Goal: Task Accomplishment & Management: Manage account settings

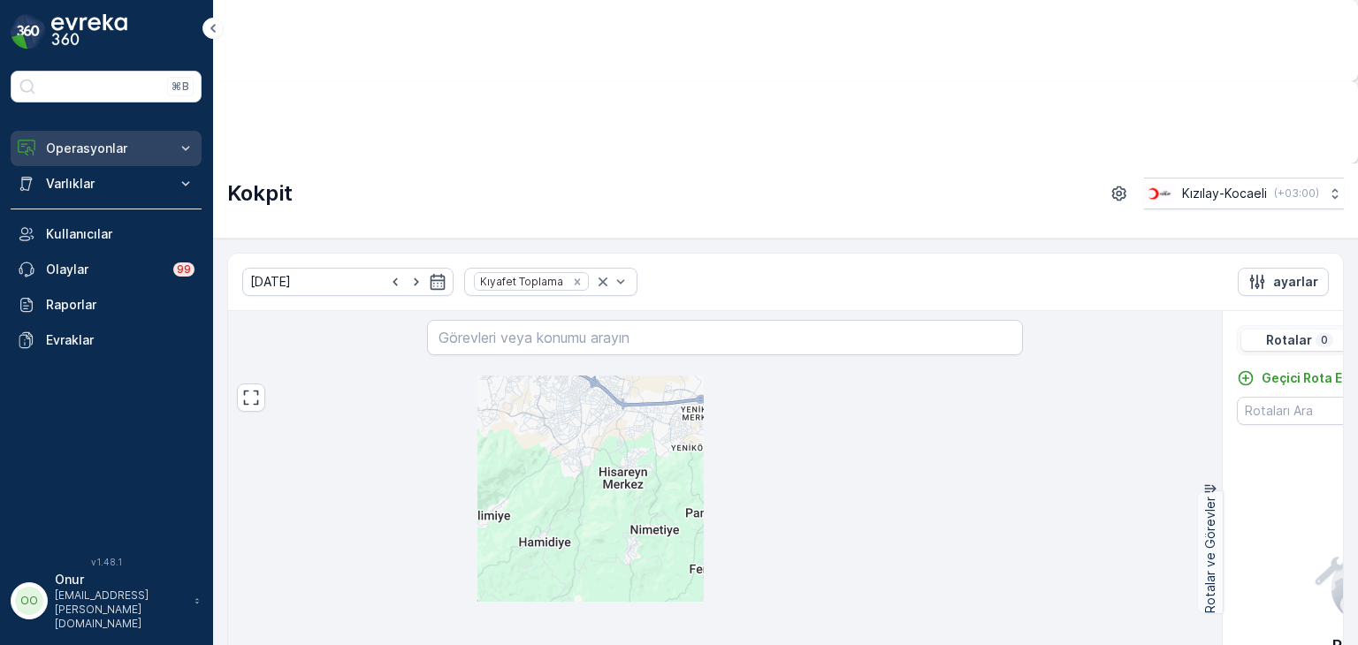
click at [111, 140] on p "Operasyonlar" at bounding box center [106, 149] width 120 height 18
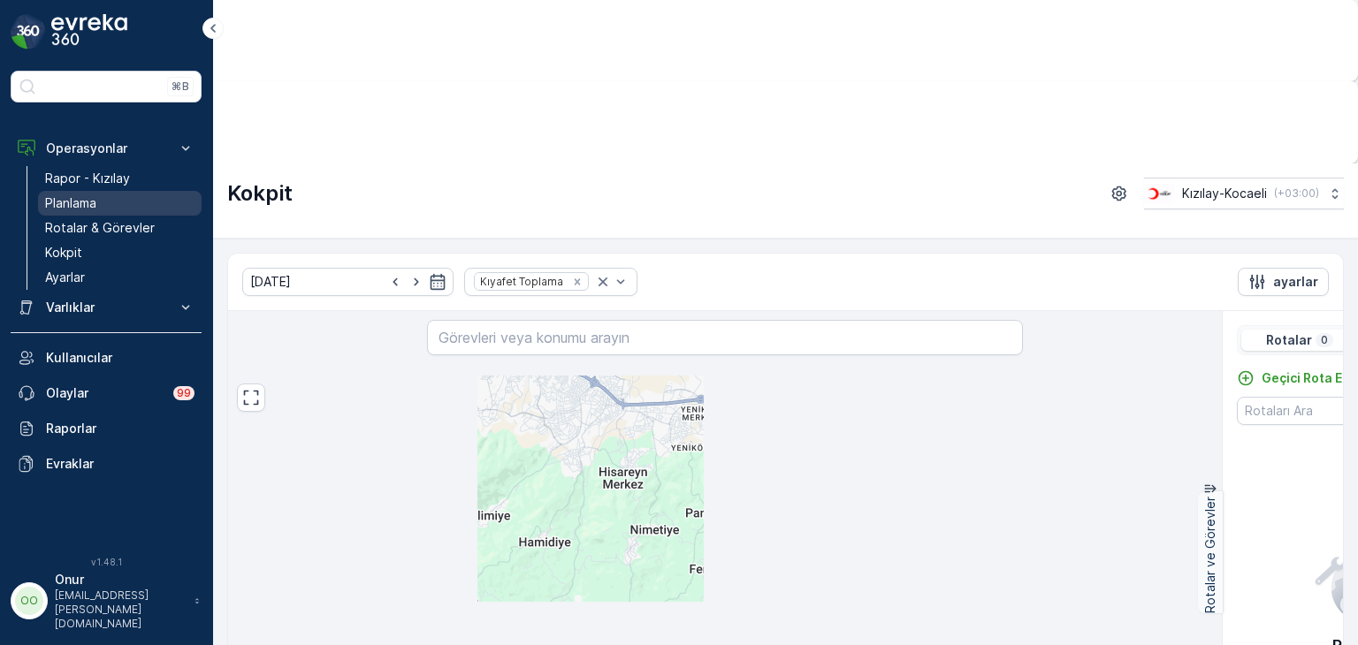
click at [73, 195] on p "Planlama" at bounding box center [70, 204] width 51 height 18
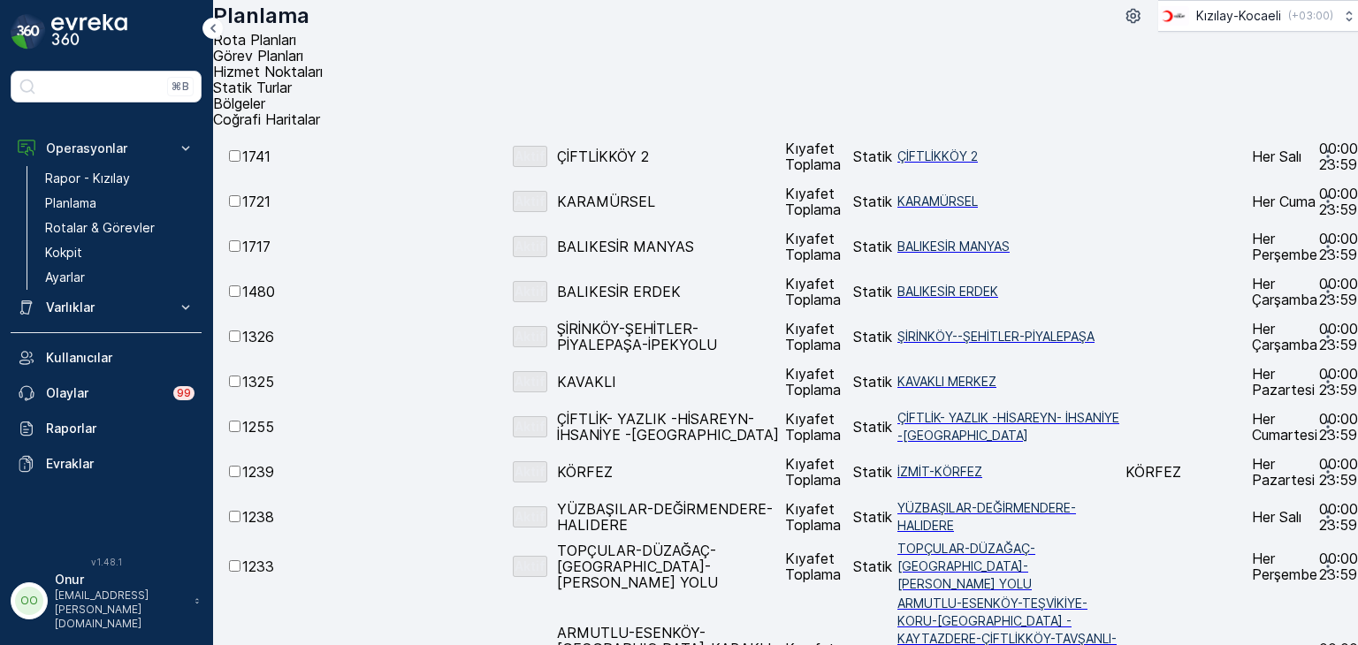
scroll to position [530, 0]
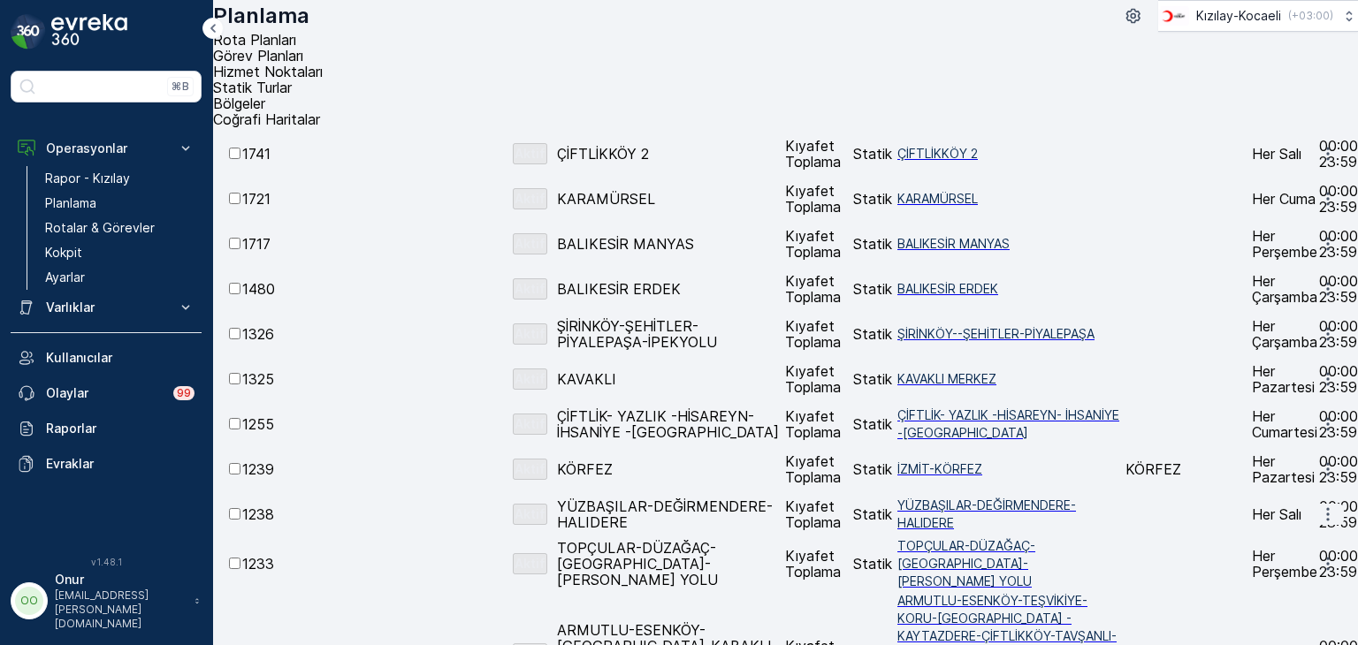
click at [1324, 506] on icon "button" at bounding box center [1328, 515] width 18 height 18
click at [1277, 429] on span "Rota Planını Düzenle" at bounding box center [1252, 446] width 49 height 53
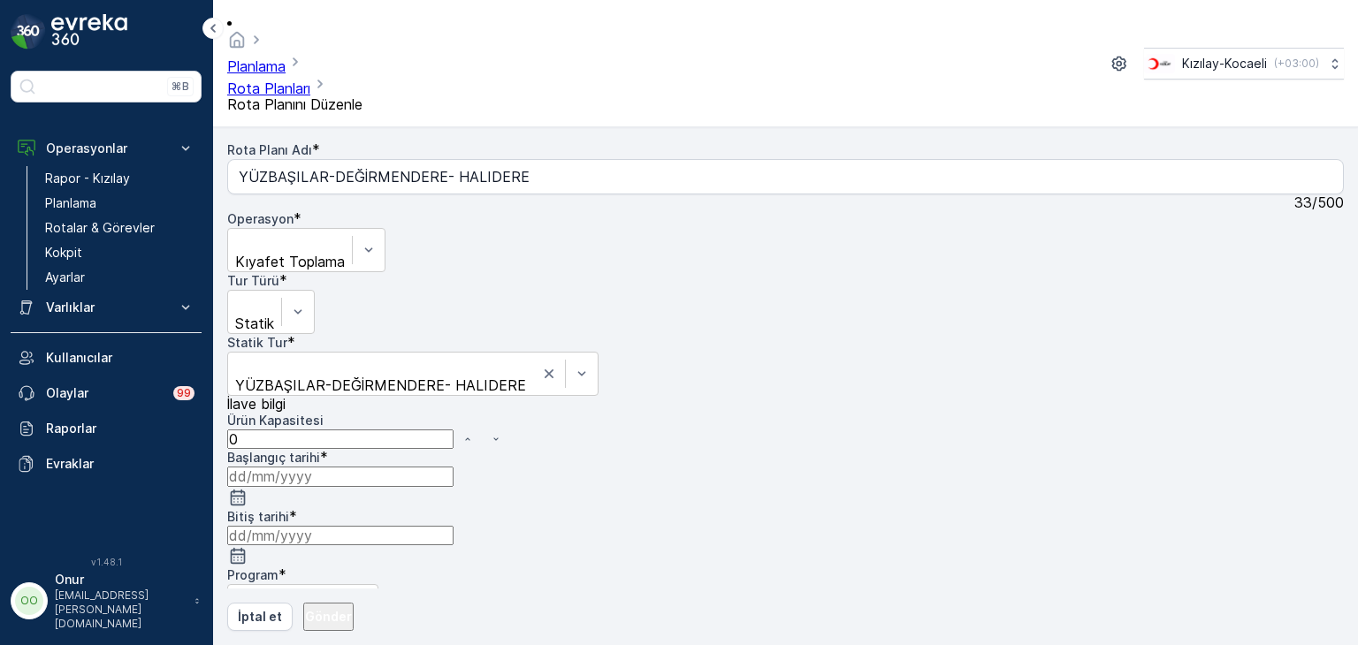
type input "28.07.2023"
type input "31.12.2025"
type input "08:00"
type input "23:59"
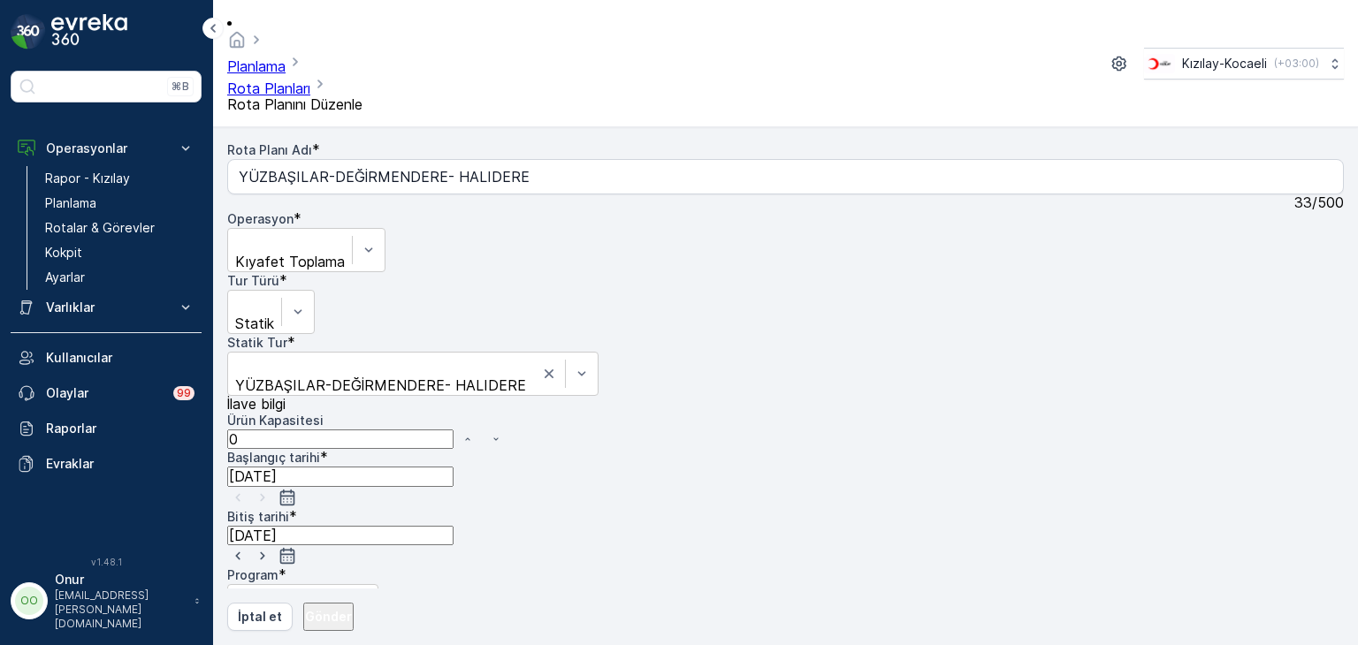
click at [830, 645] on div at bounding box center [785, 653] width 1117 height 16
click at [239, 630] on input "Pzt" at bounding box center [232, 635] width 11 height 11
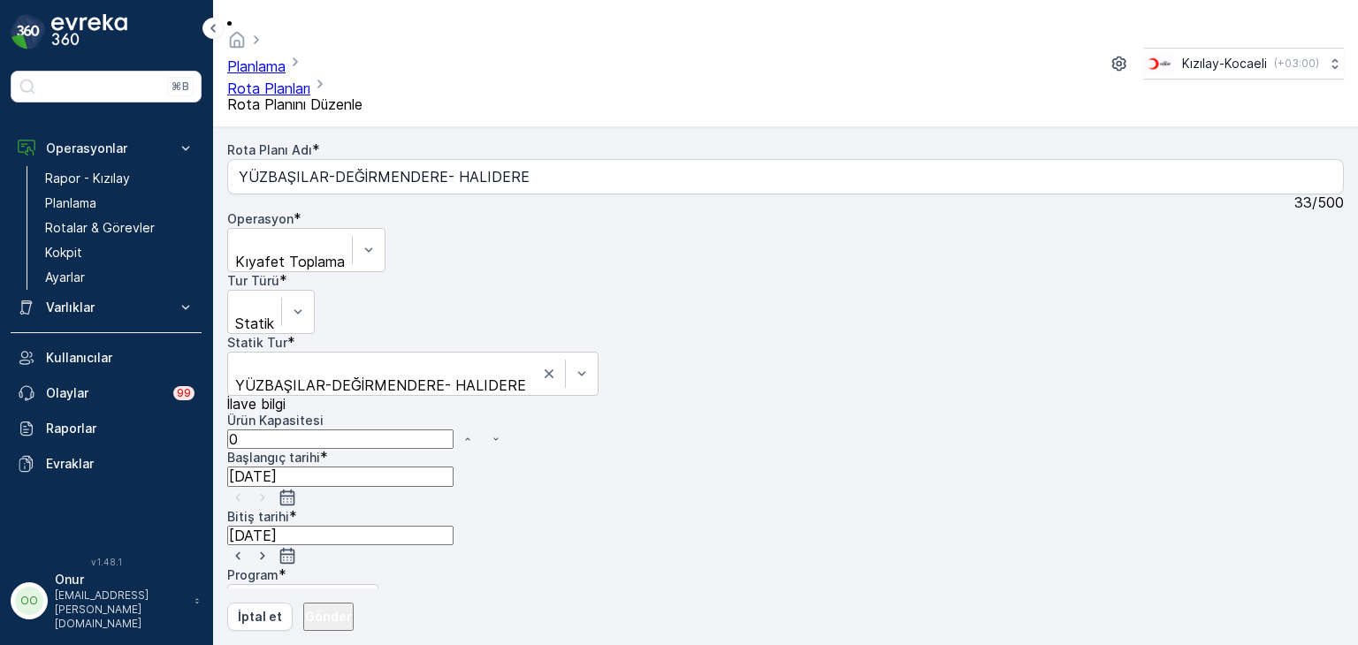
type input "08:15"
click at [354, 615] on button "Gönder" at bounding box center [328, 617] width 50 height 28
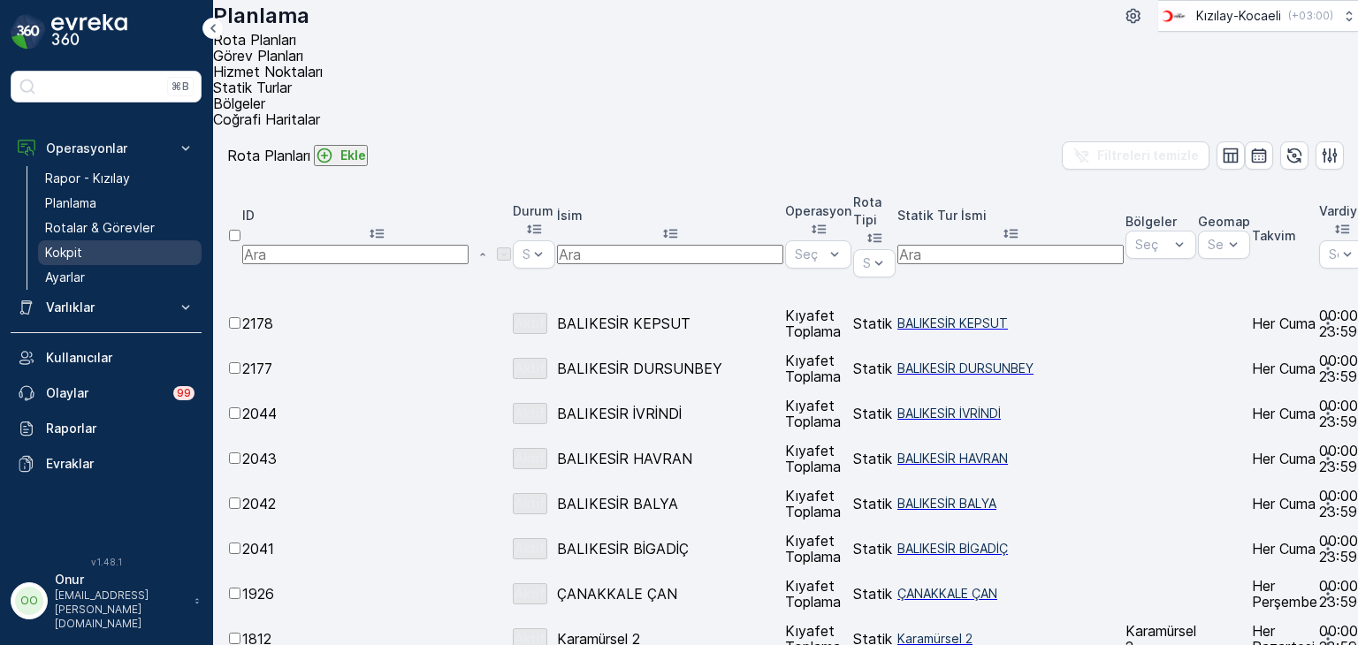
click at [88, 240] on link "Kokpit" at bounding box center [120, 252] width 164 height 25
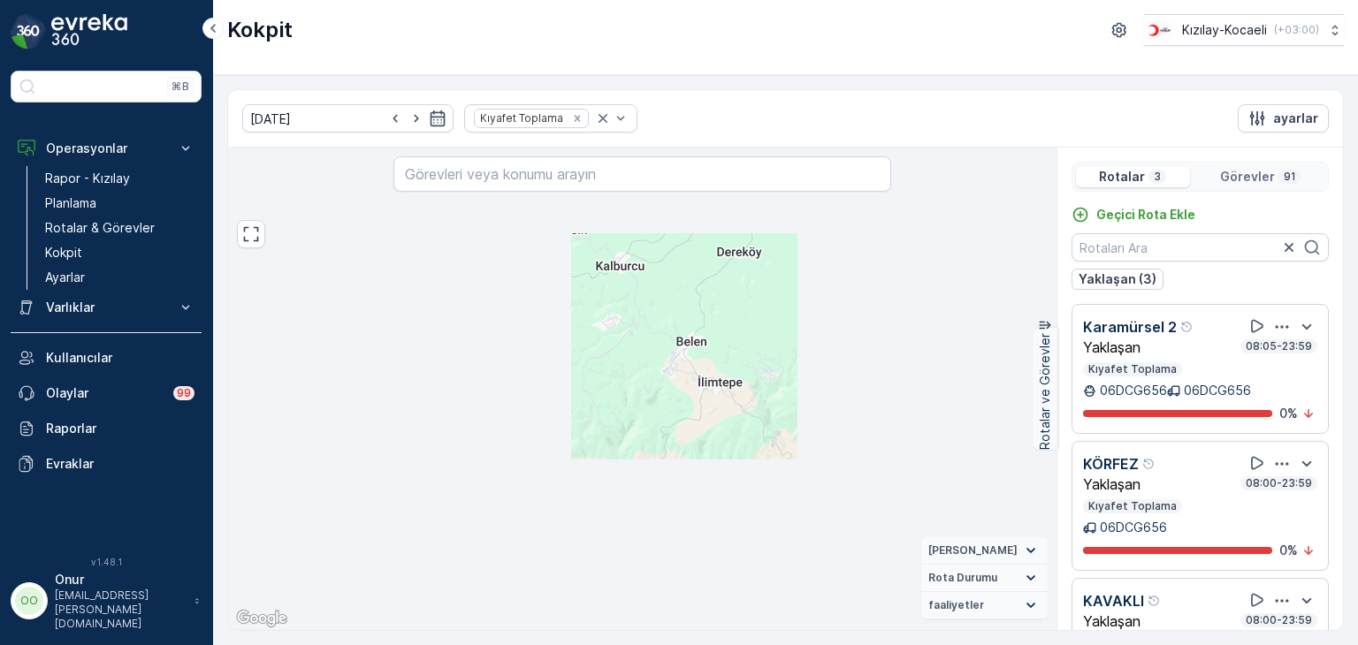
click at [1276, 321] on icon "button" at bounding box center [1282, 327] width 18 height 18
click at [1234, 486] on div "Sil" at bounding box center [1213, 498] width 60 height 25
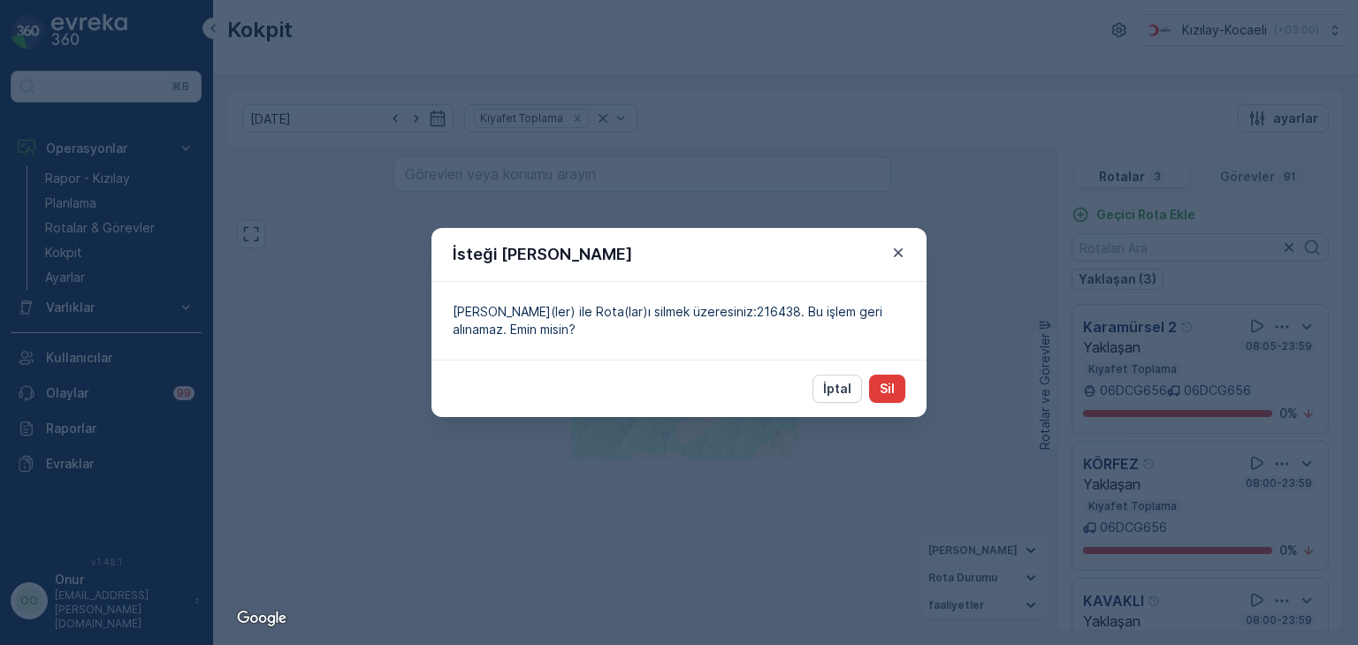
click at [897, 400] on button "Sil" at bounding box center [887, 389] width 36 height 28
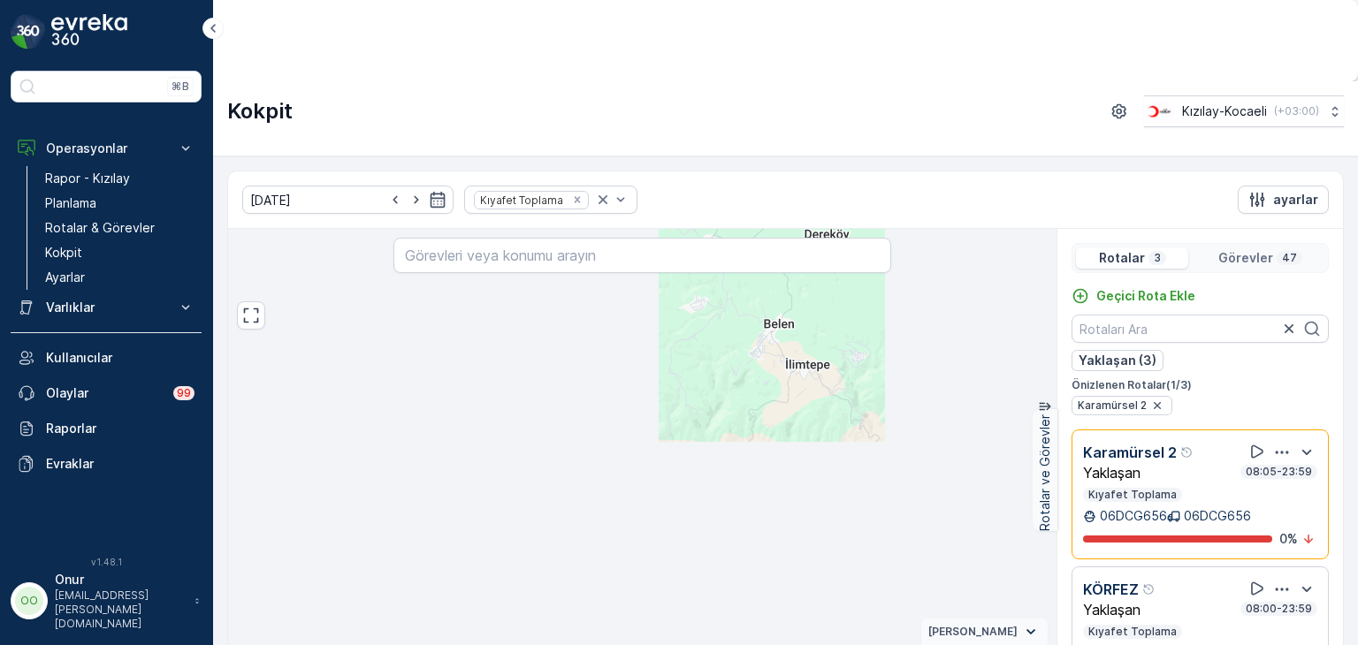
click at [1277, 581] on icon "button" at bounding box center [1282, 590] width 18 height 18
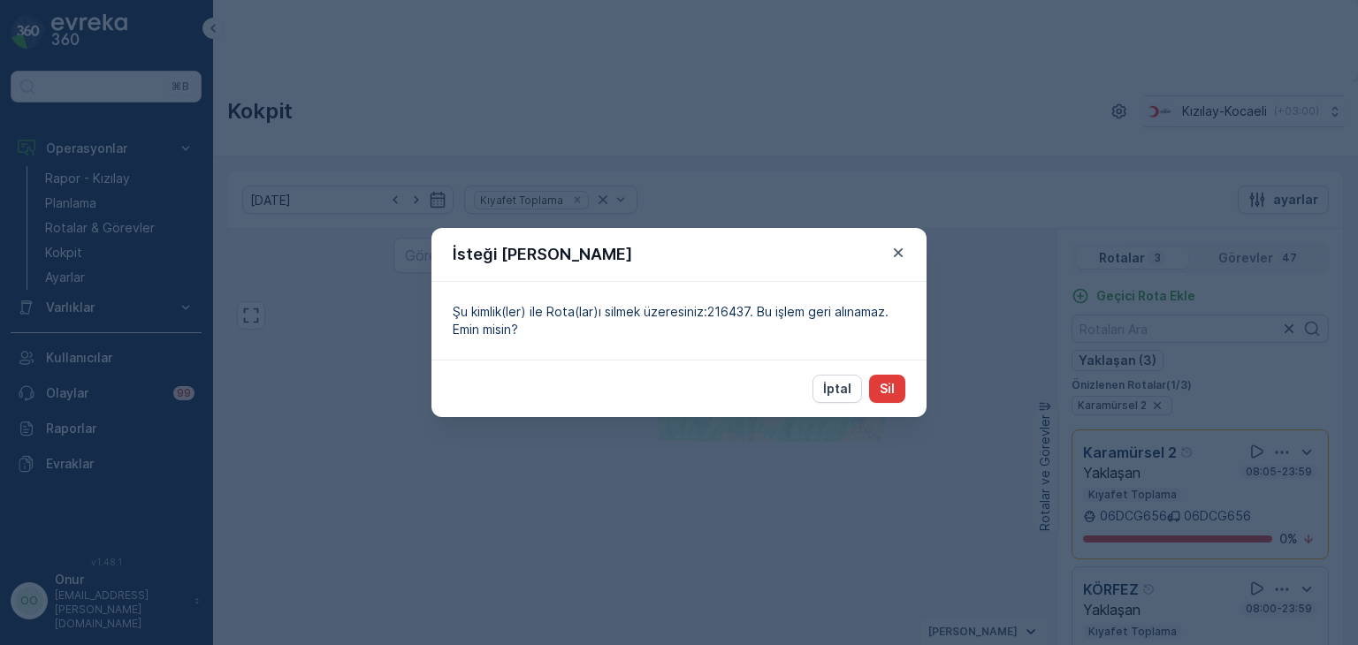
click at [898, 390] on button "Sil" at bounding box center [887, 389] width 36 height 28
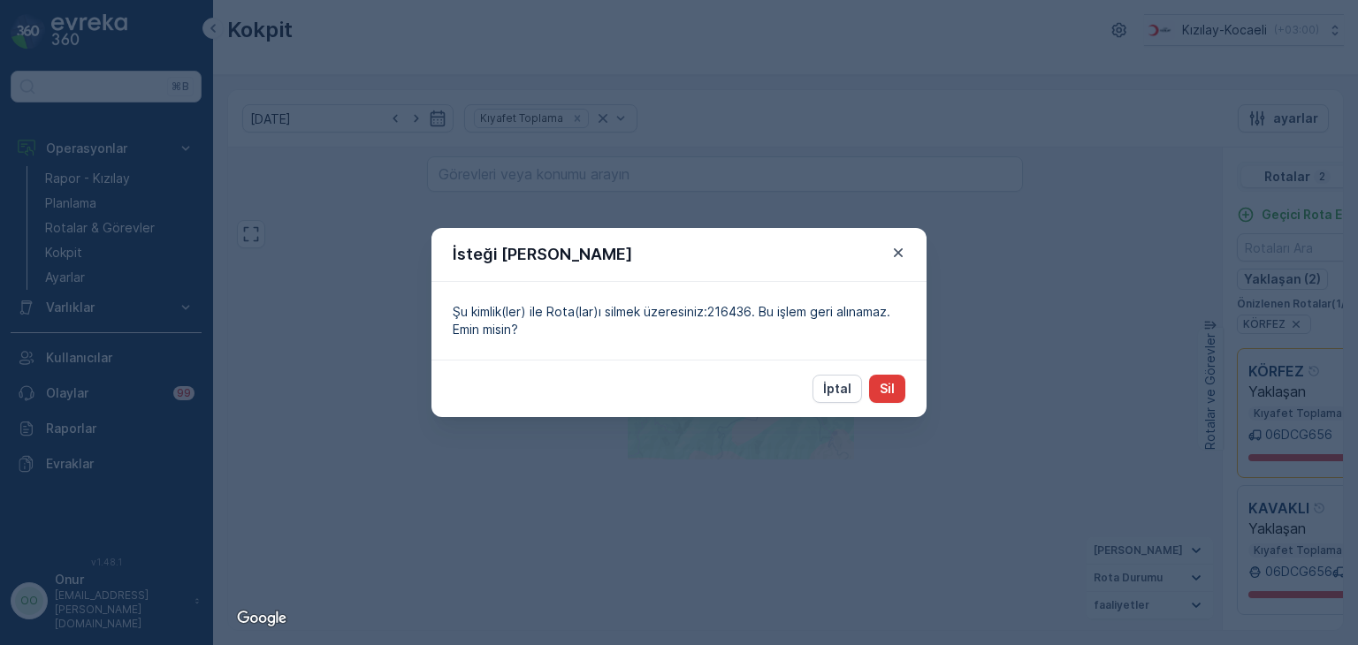
click at [897, 391] on button "Sil" at bounding box center [887, 389] width 36 height 28
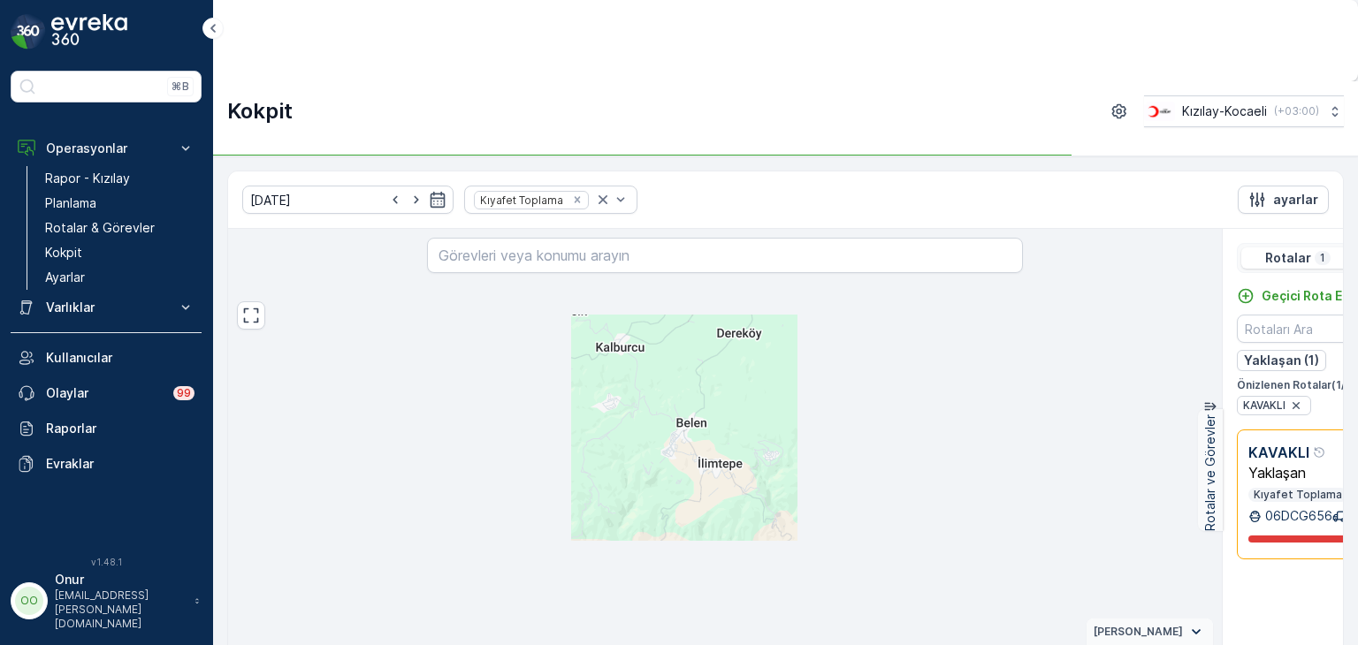
click at [1353, 613] on div "Sil" at bounding box center [1383, 625] width 60 height 25
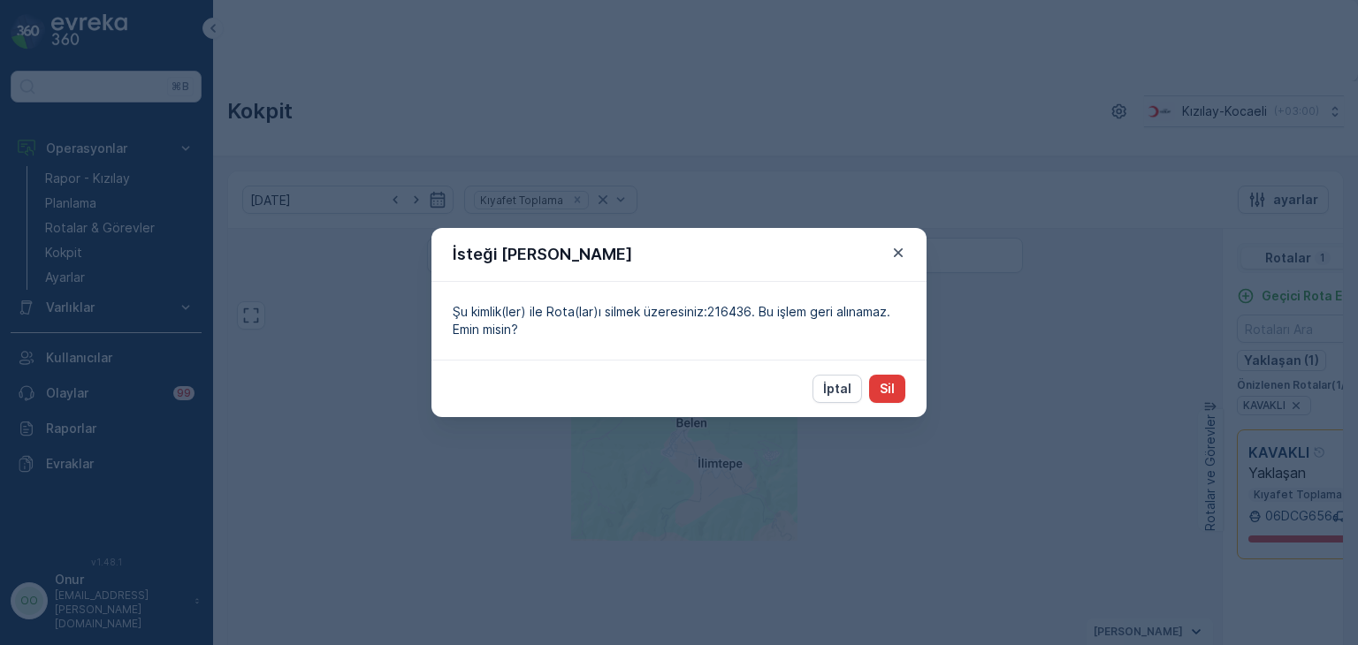
click at [891, 385] on p "Sil" at bounding box center [887, 389] width 15 height 18
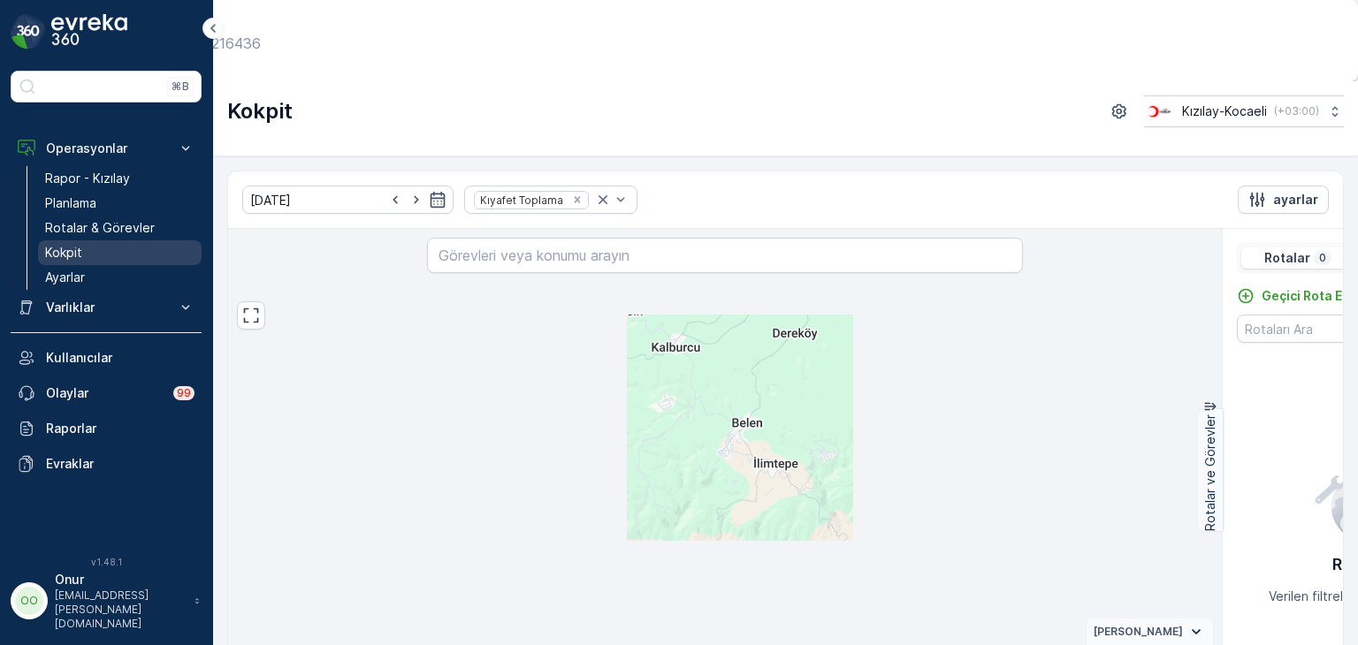
click at [67, 244] on p "Kokpit" at bounding box center [63, 253] width 37 height 18
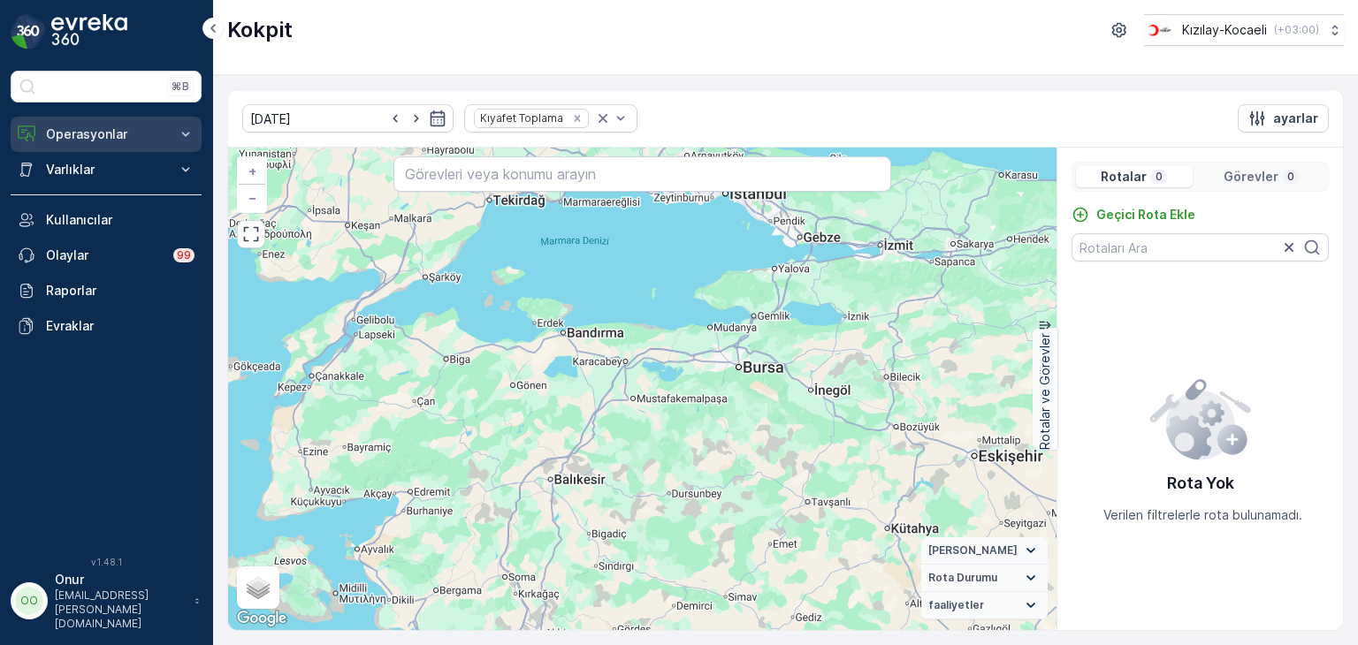
click at [91, 135] on p "Operasyonlar" at bounding box center [106, 135] width 120 height 18
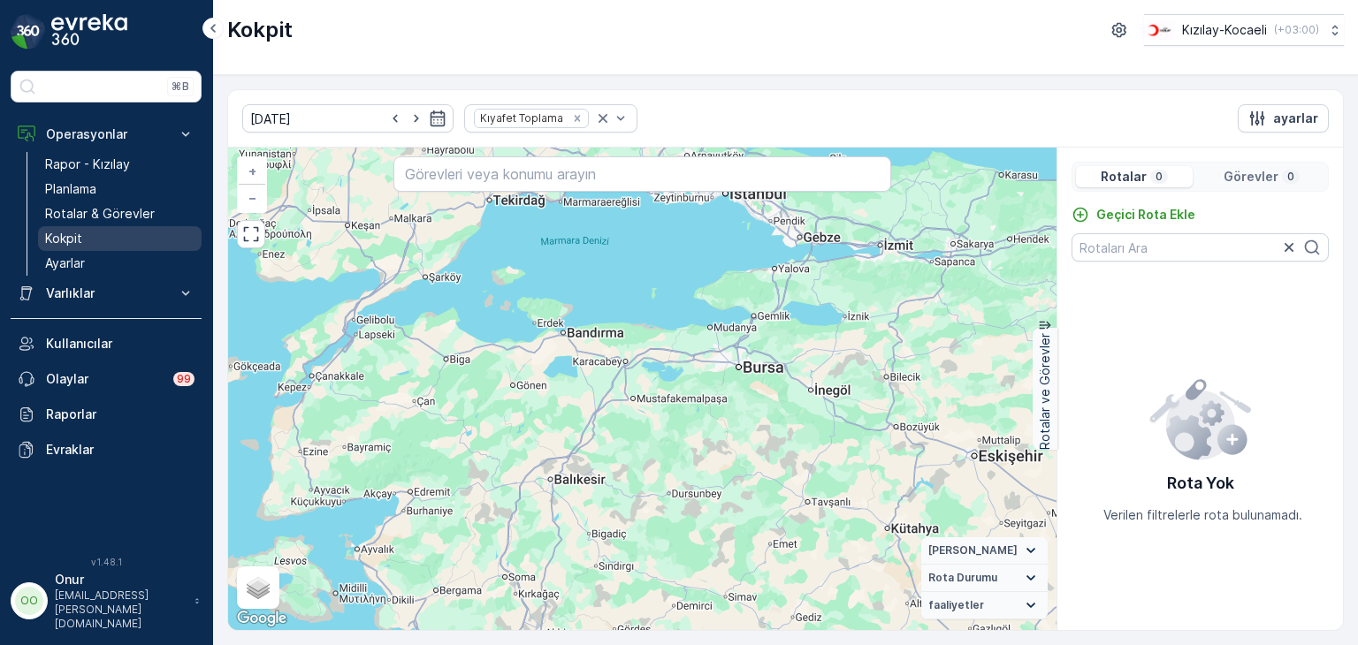
click at [73, 235] on p "Kokpit" at bounding box center [63, 239] width 37 height 18
